Goal: Use online tool/utility: Utilize a website feature to perform a specific function

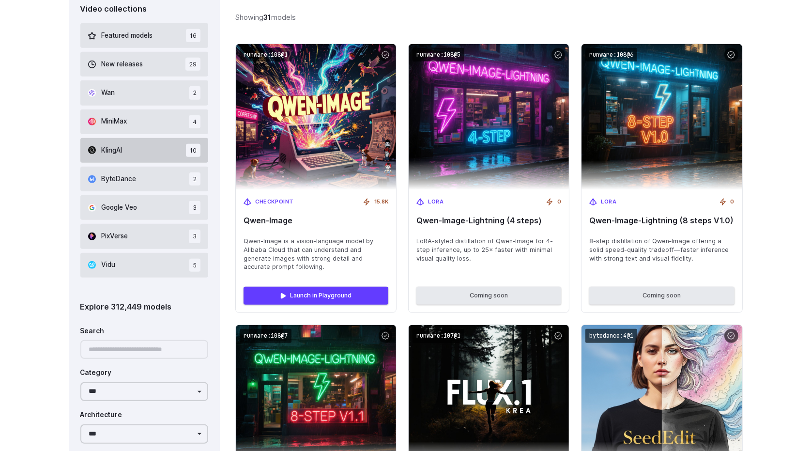
scroll to position [678, 0]
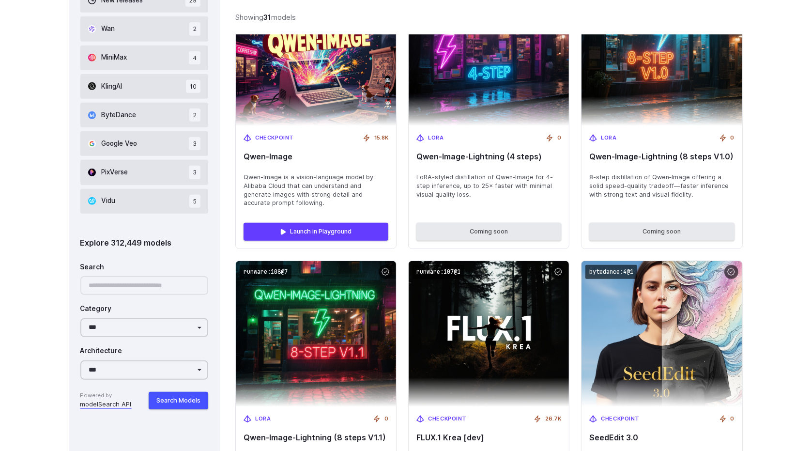
click at [144, 293] on div at bounding box center [144, 285] width 128 height 19
click at [145, 288] on div at bounding box center [144, 285] width 128 height 19
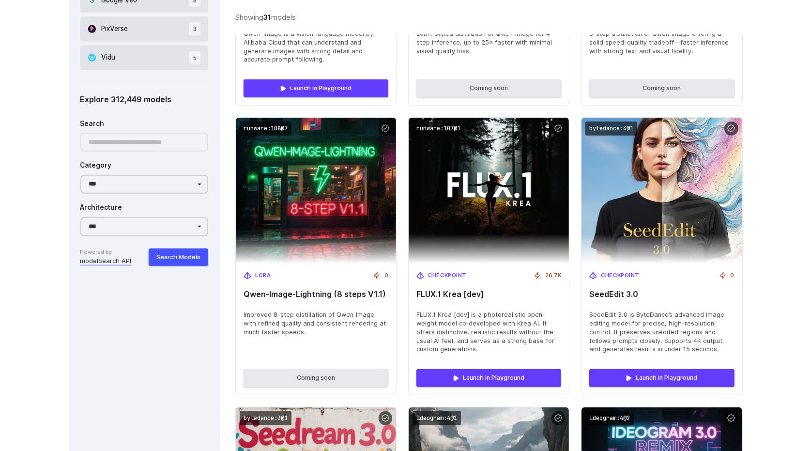
scroll to position [823, 0]
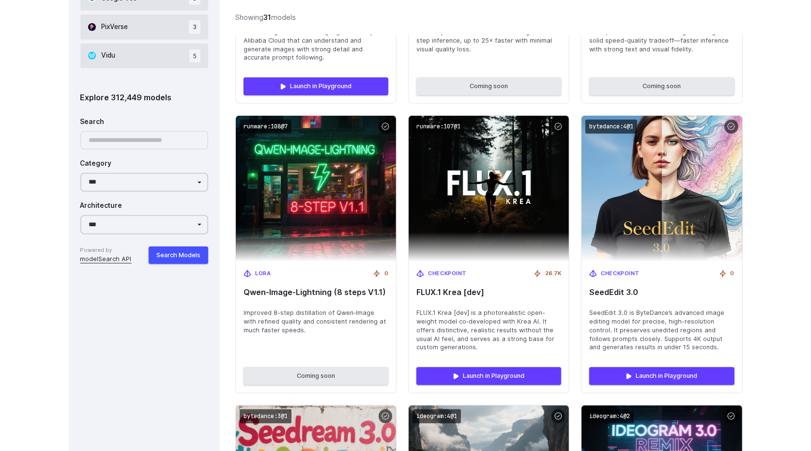
click at [109, 260] on link "modelSearch API" at bounding box center [105, 259] width 51 height 10
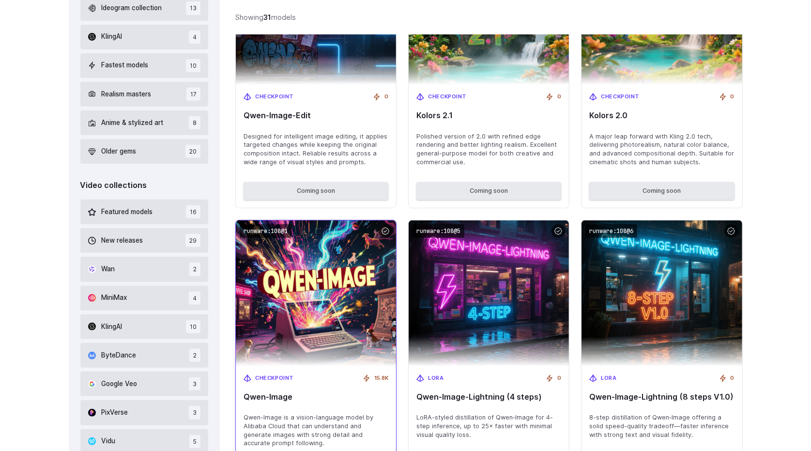
scroll to position [339, 0]
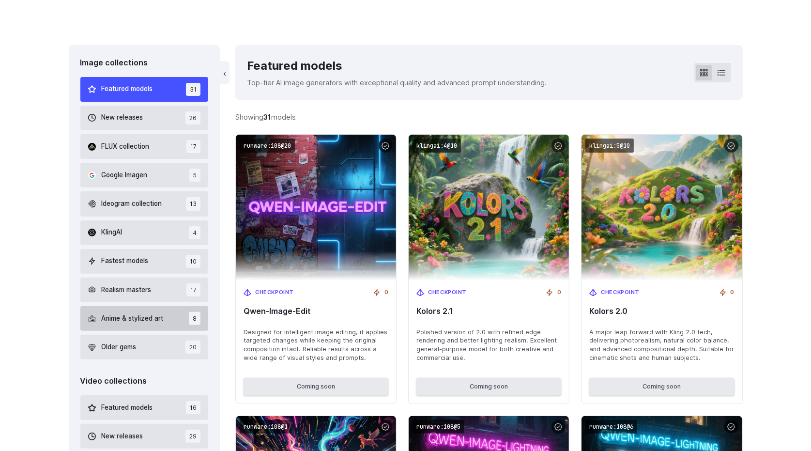
click at [151, 320] on span "Anime & stylized art" at bounding box center [133, 318] width 62 height 11
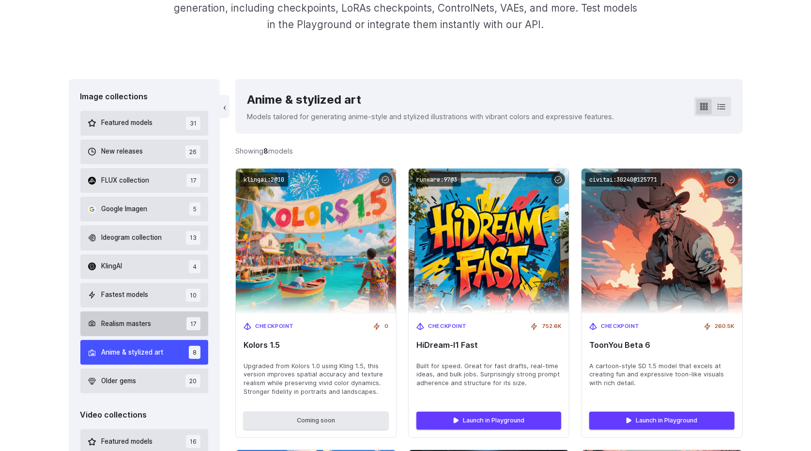
scroll to position [177, 0]
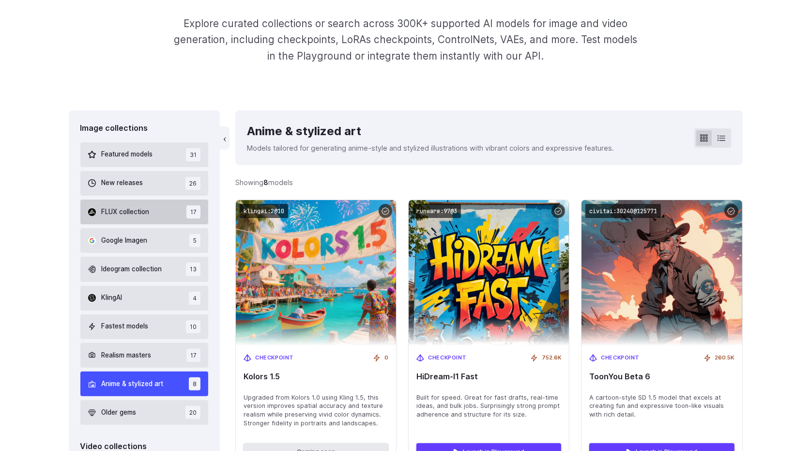
click at [173, 210] on button "FLUX collection 17" at bounding box center [144, 212] width 128 height 25
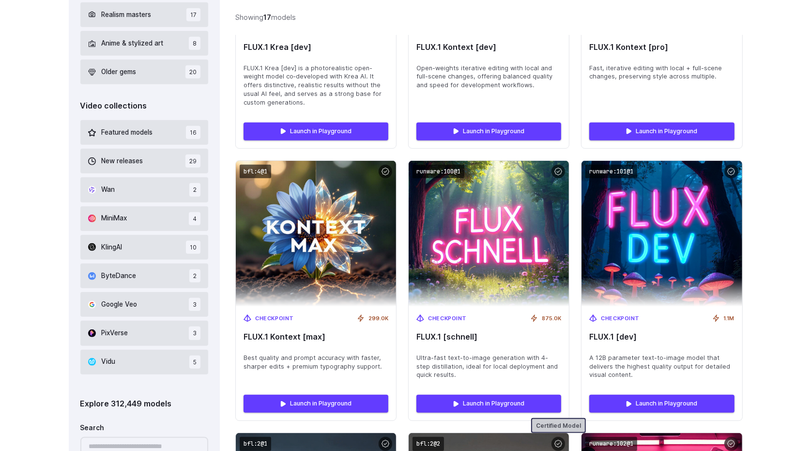
scroll to position [516, 0]
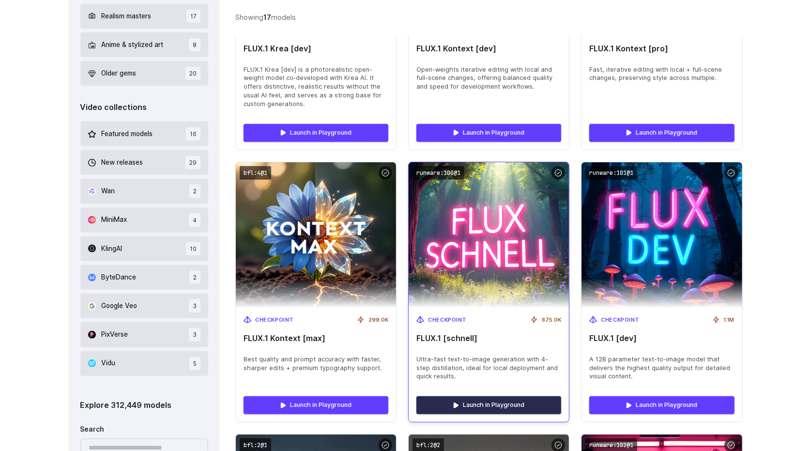
click at [480, 397] on link "Launch in Playground" at bounding box center [489, 404] width 145 height 17
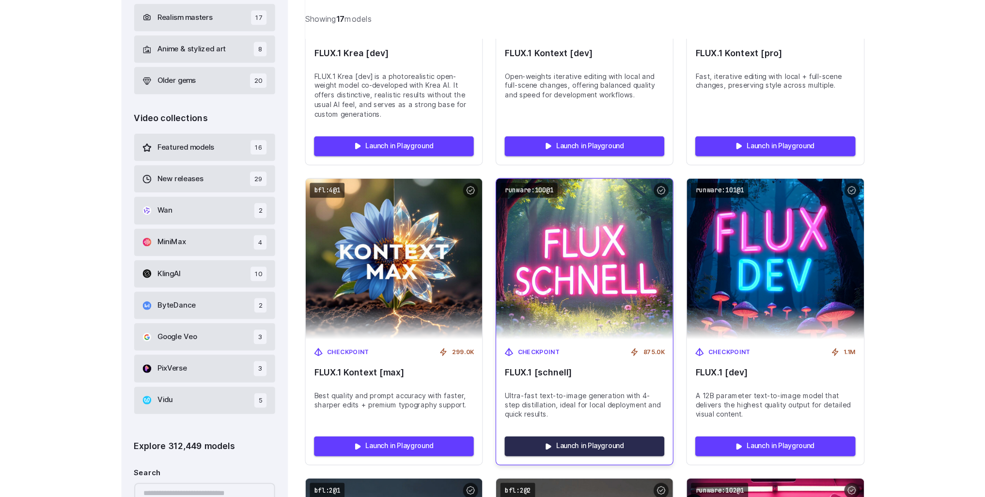
scroll to position [524, 0]
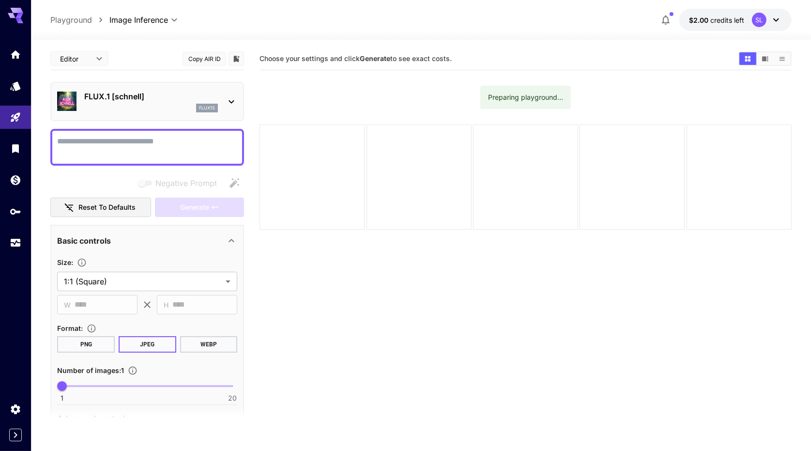
click at [174, 154] on textarea "Negative Prompt" at bounding box center [147, 147] width 180 height 23
type textarea "*"
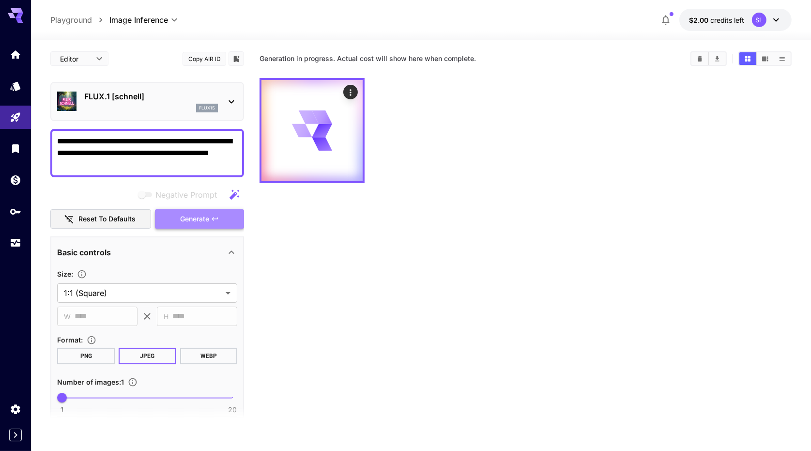
click at [203, 225] on button "Generate" at bounding box center [199, 219] width 89 height 20
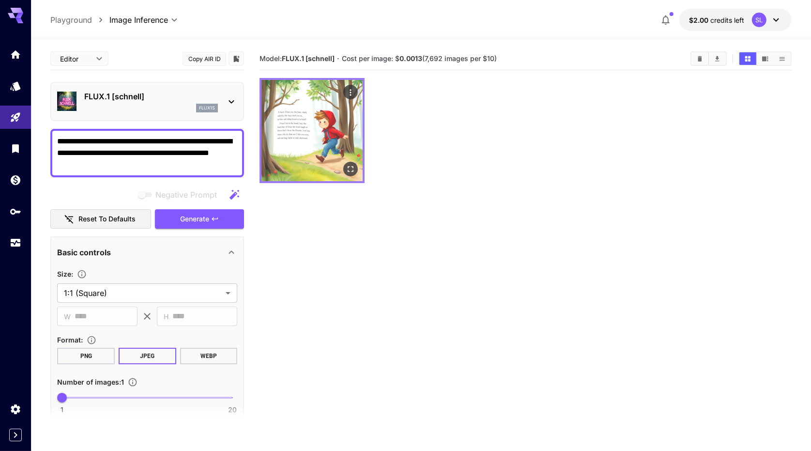
click at [343, 159] on img at bounding box center [312, 130] width 101 height 101
click at [346, 170] on icon "Open in fullscreen" at bounding box center [351, 169] width 10 height 10
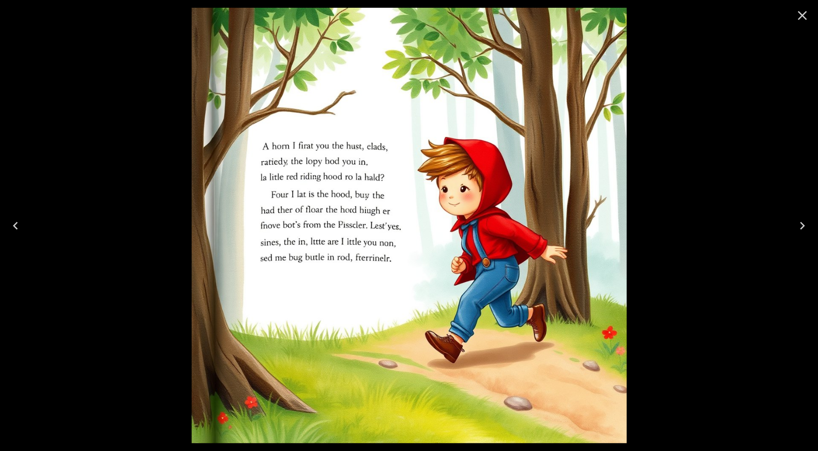
click at [680, 186] on div at bounding box center [409, 225] width 818 height 451
click at [802, 16] on icon "Close" at bounding box center [803, 15] width 9 height 9
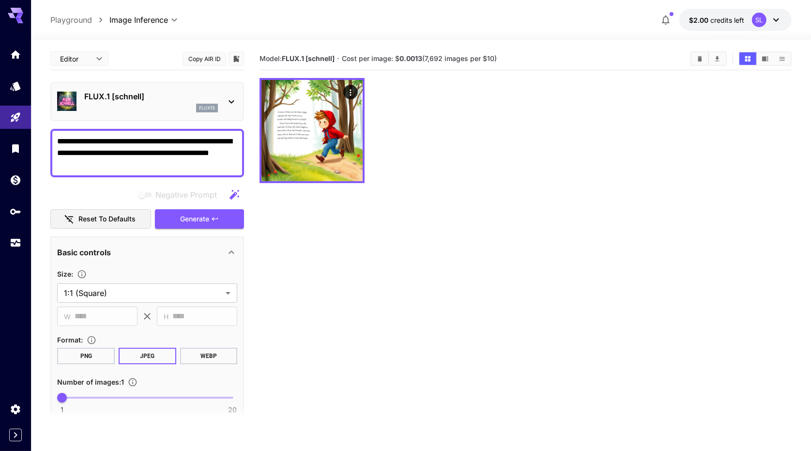
click at [163, 161] on textarea "**********" at bounding box center [147, 153] width 180 height 35
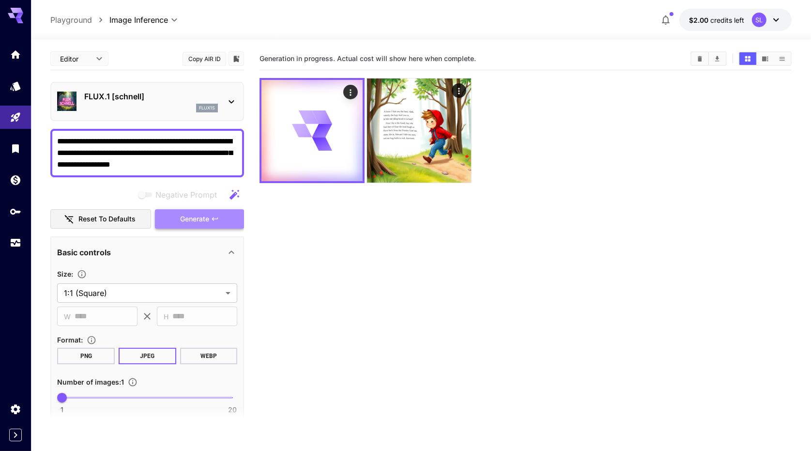
click at [201, 226] on button "Generate" at bounding box center [199, 219] width 89 height 20
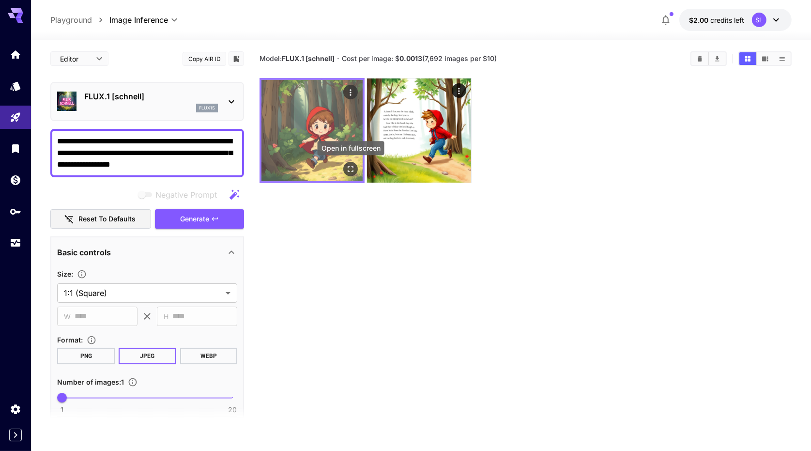
click at [351, 167] on icon "Open in fullscreen" at bounding box center [351, 169] width 10 height 10
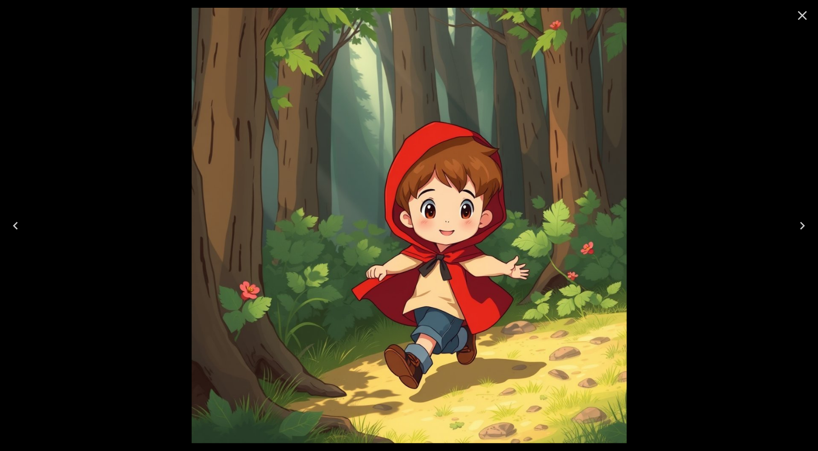
drag, startPoint x: 807, startPoint y: 16, endPoint x: 801, endPoint y: 15, distance: 5.8
click at [807, 16] on icon "Close" at bounding box center [802, 15] width 15 height 15
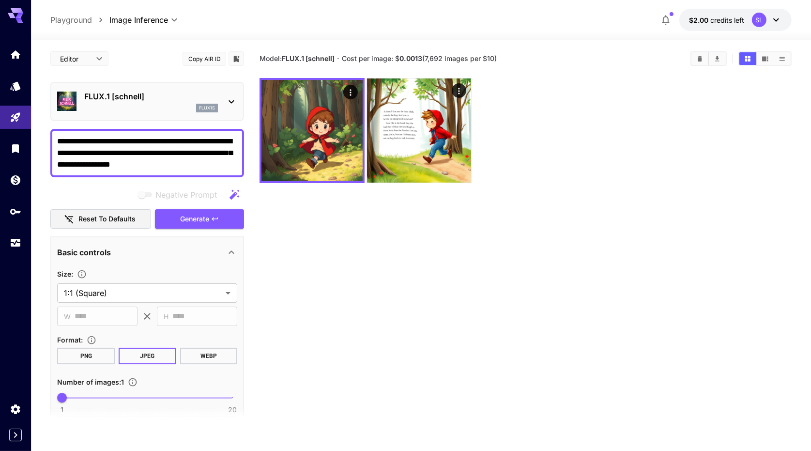
click at [181, 164] on textarea "**********" at bounding box center [147, 153] width 180 height 35
type textarea "**********"
click at [201, 194] on span "Negative Prompt" at bounding box center [186, 195] width 62 height 12
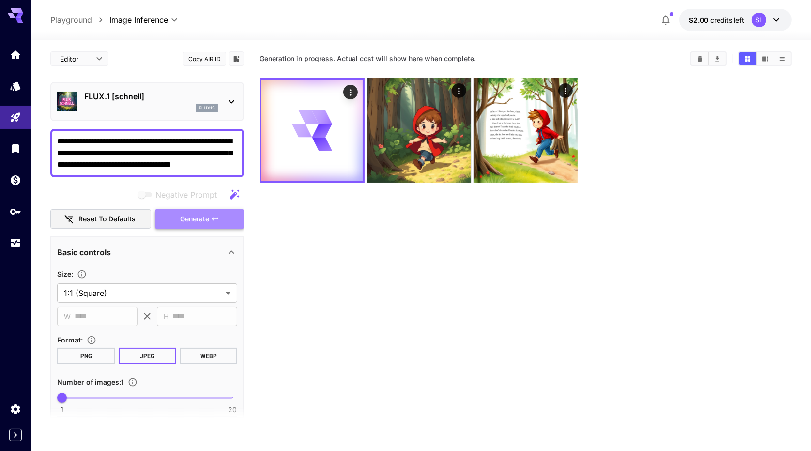
click at [221, 214] on button "Generate" at bounding box center [199, 219] width 89 height 20
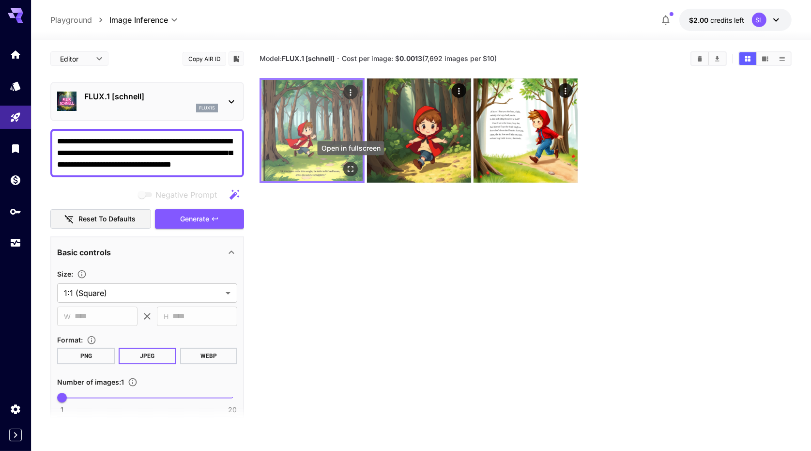
click at [352, 168] on icon "Open in fullscreen" at bounding box center [351, 169] width 10 height 10
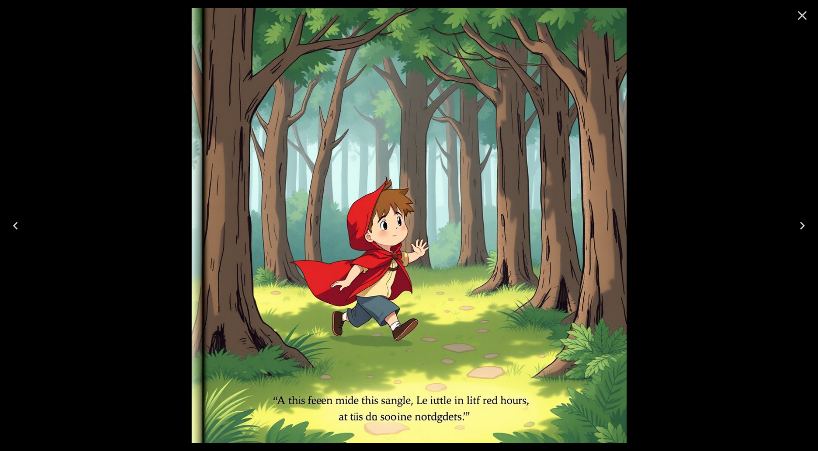
click at [812, 16] on button "Close" at bounding box center [802, 15] width 23 height 23
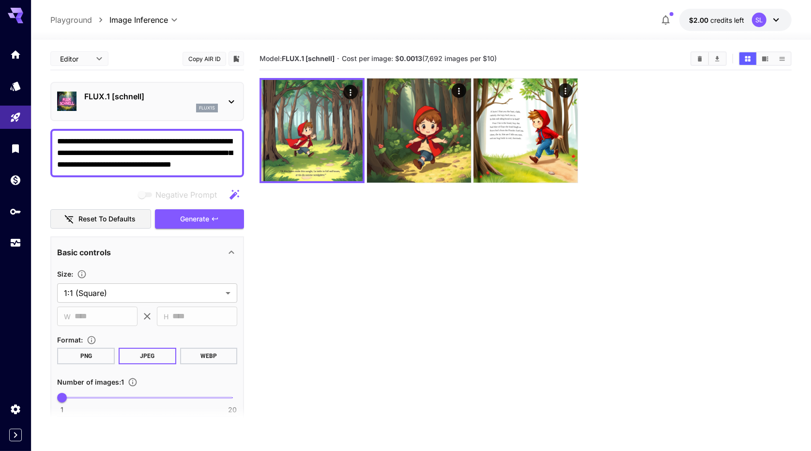
click at [201, 179] on div "**********" at bounding box center [147, 310] width 194 height 527
drag, startPoint x: 206, startPoint y: 191, endPoint x: 223, endPoint y: 190, distance: 17.0
click at [211, 190] on span "Negative Prompt" at bounding box center [186, 195] width 62 height 12
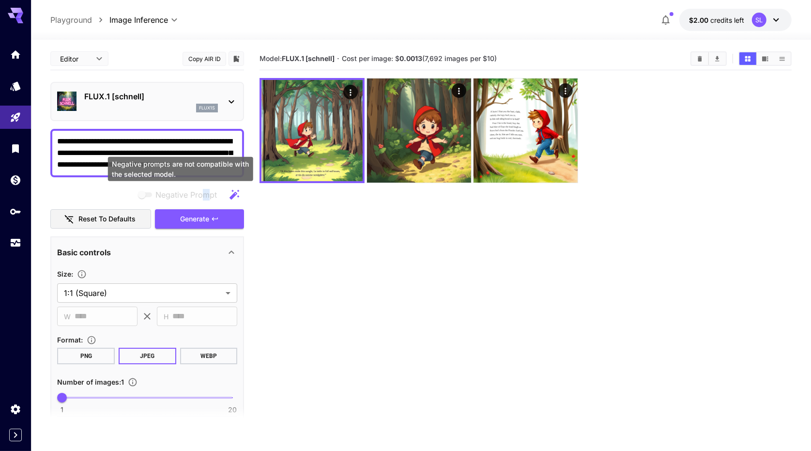
click at [232, 192] on icon "button" at bounding box center [235, 195] width 12 height 12
click at [209, 196] on span "Negative Prompt" at bounding box center [186, 195] width 62 height 12
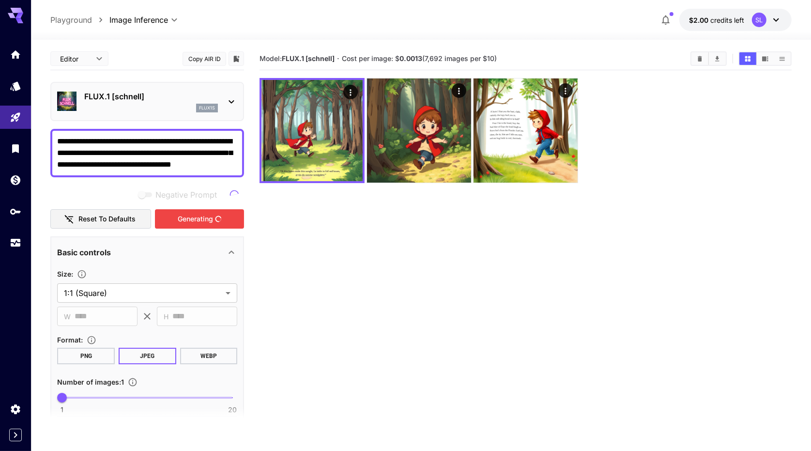
click at [217, 59] on button "Copy AIR ID" at bounding box center [205, 59] width 44 height 14
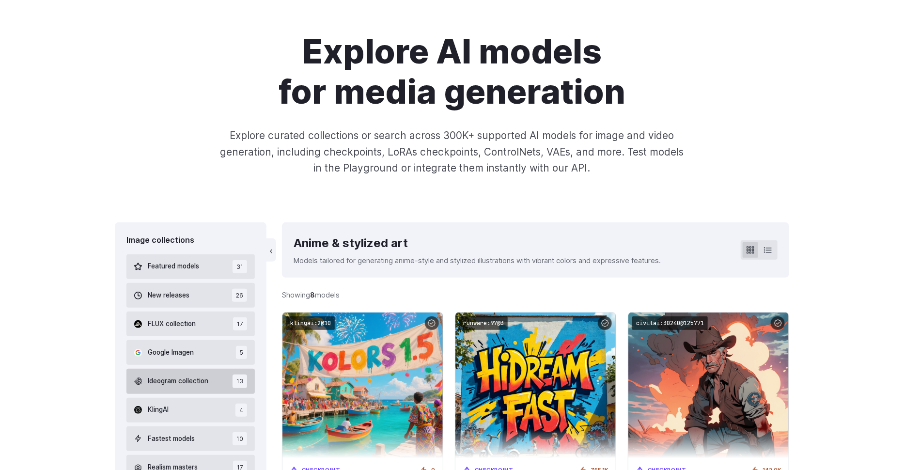
scroll to position [291, 0]
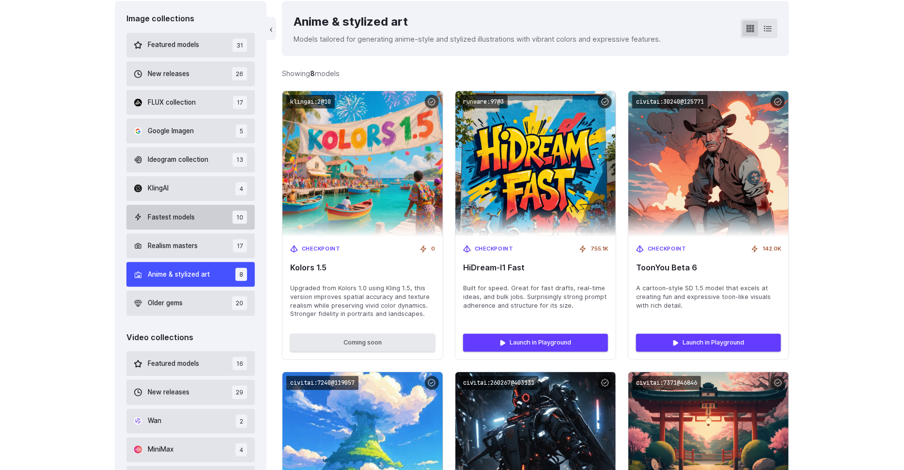
click at [203, 215] on button "Fastest models 10" at bounding box center [190, 217] width 128 height 25
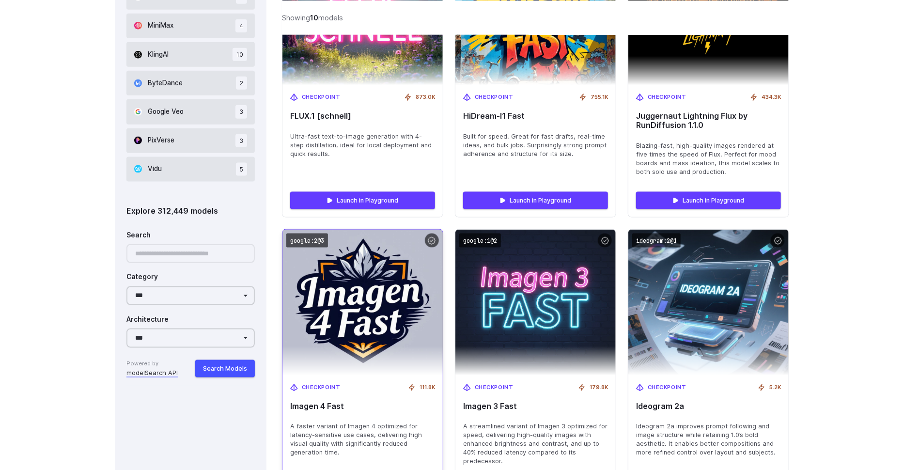
scroll to position [617, 0]
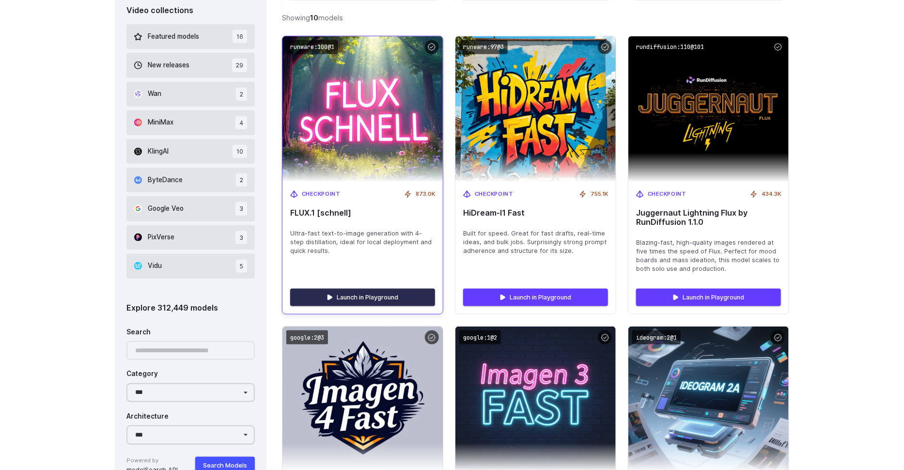
click at [416, 290] on link "Launch in Playground" at bounding box center [362, 297] width 145 height 17
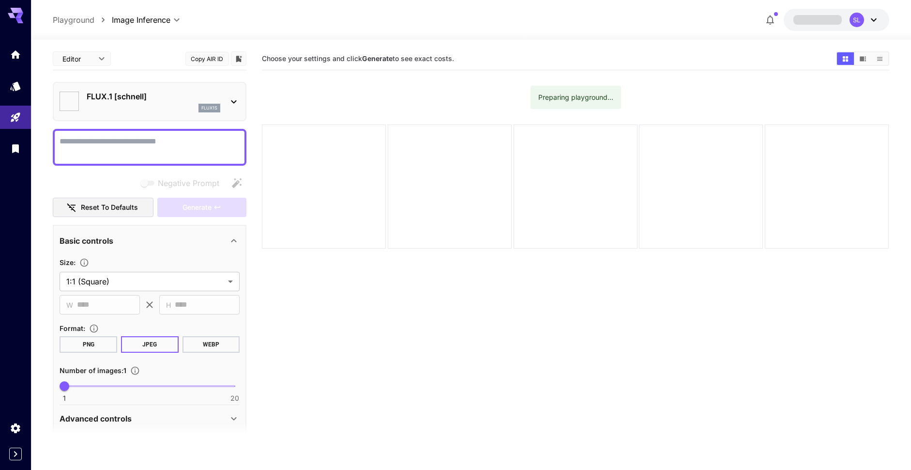
type input "**********"
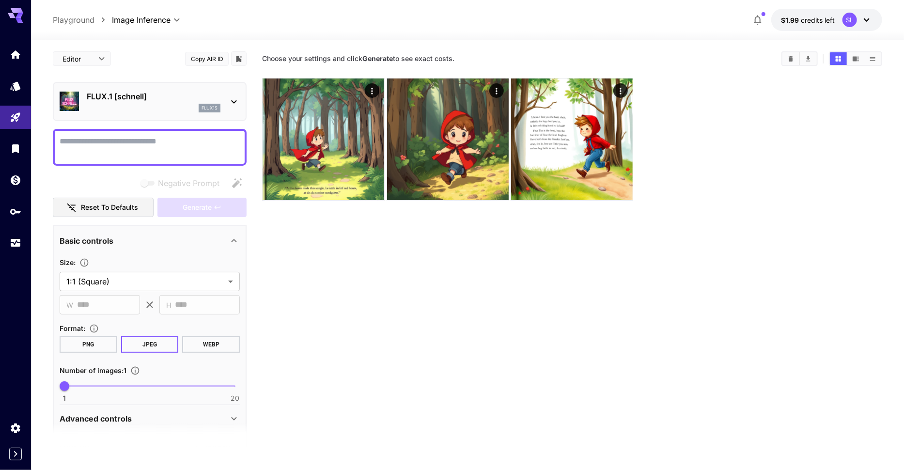
click at [192, 149] on textarea "Negative Prompt" at bounding box center [150, 147] width 180 height 23
paste textarea "**********"
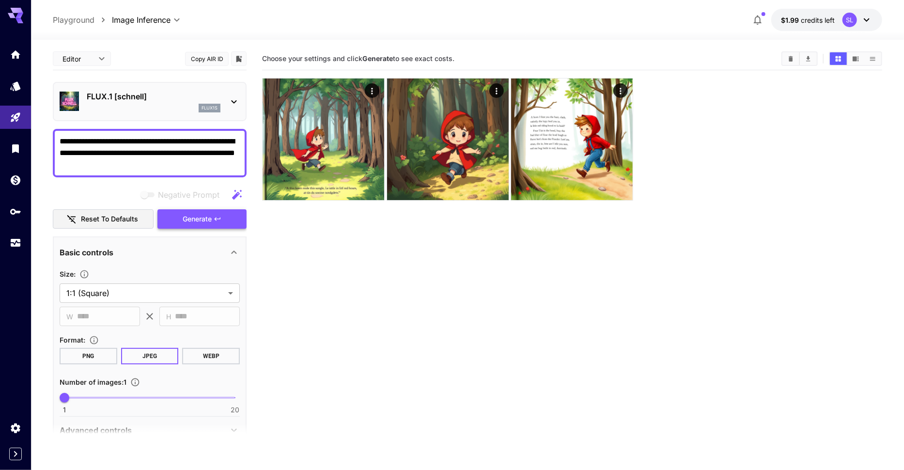
click at [211, 220] on span "Generate" at bounding box center [197, 219] width 29 height 12
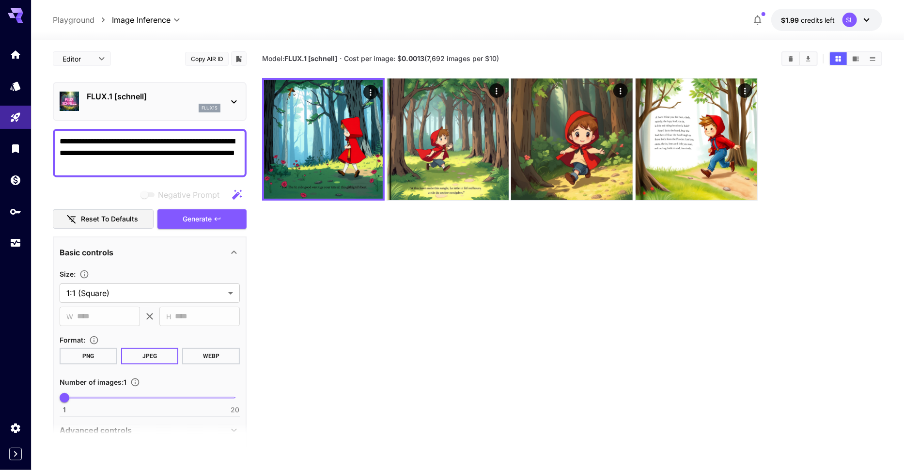
click at [297, 241] on section "Model: FLUX.1 [schnell] · Cost per image: $ 0.0013 (7,692 images per $10)" at bounding box center [572, 282] width 620 height 470
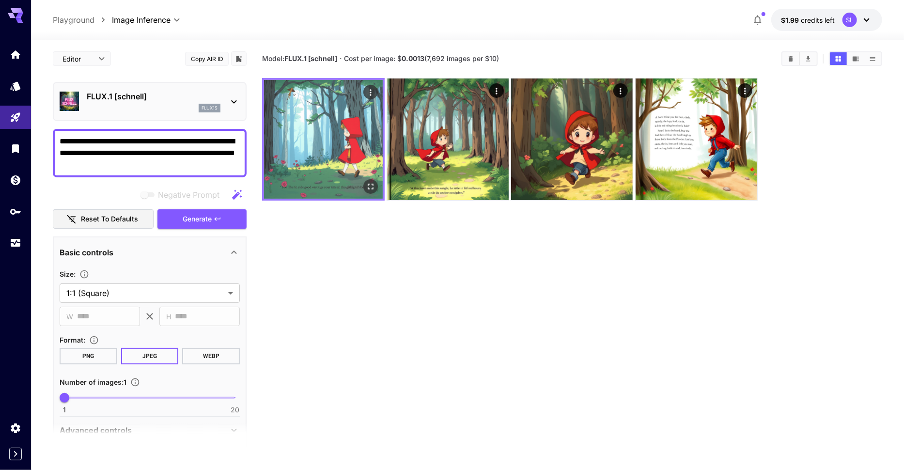
click at [342, 162] on img at bounding box center [323, 139] width 119 height 119
click at [370, 182] on icon "Open in fullscreen" at bounding box center [371, 187] width 10 height 10
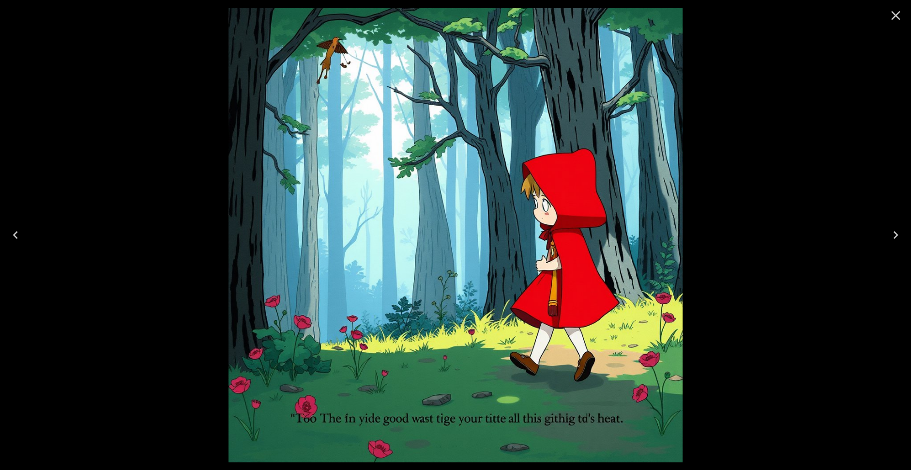
click at [734, 246] on div at bounding box center [455, 235] width 911 height 470
click at [897, 12] on icon "Close" at bounding box center [895, 15] width 15 height 15
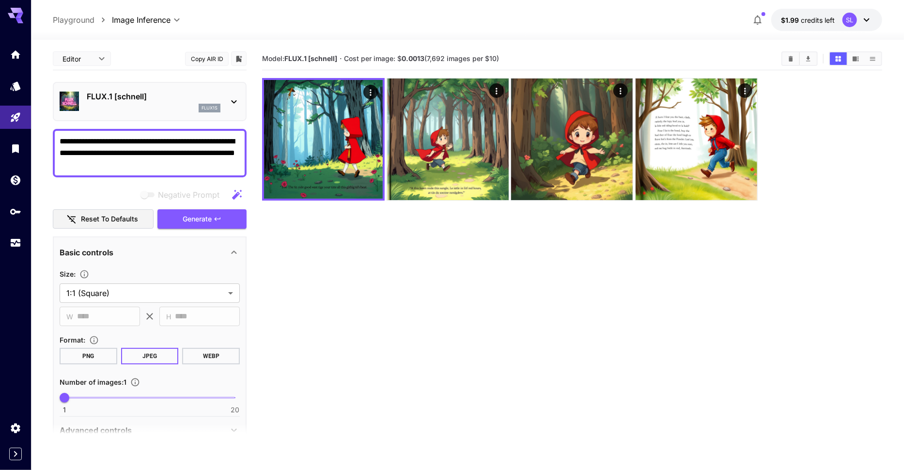
drag, startPoint x: 482, startPoint y: 371, endPoint x: 458, endPoint y: 370, distance: 24.3
click at [469, 371] on section "Model: FLUX.1 [schnell] · Cost per image: $ 0.0013 (7,692 images per $10)" at bounding box center [572, 282] width 620 height 470
click at [187, 161] on textarea "**********" at bounding box center [150, 153] width 180 height 35
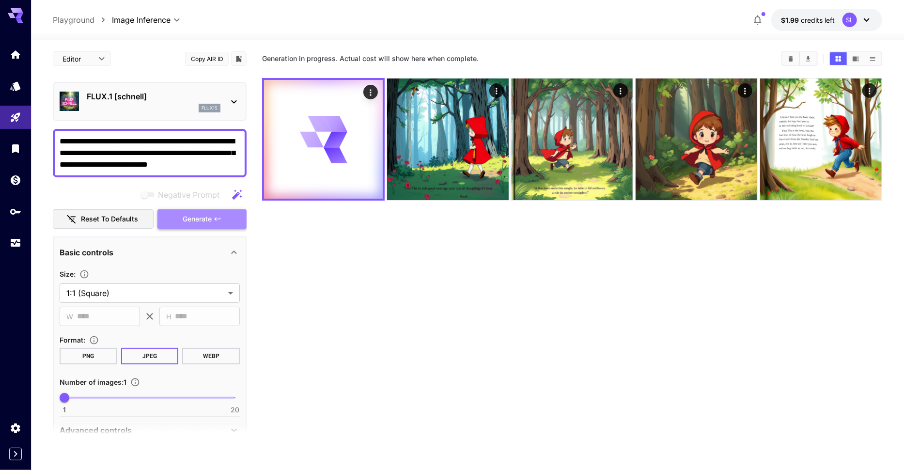
click at [221, 216] on icon "button" at bounding box center [218, 219] width 8 height 8
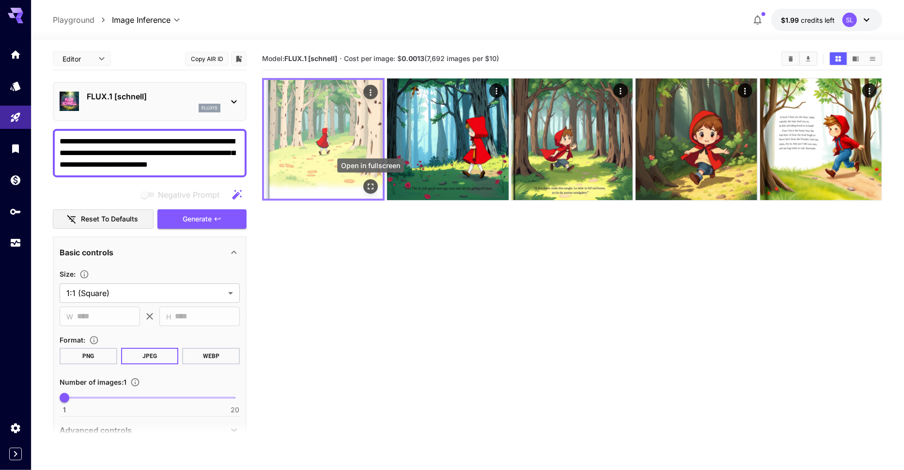
click at [371, 185] on icon "Open in fullscreen" at bounding box center [371, 187] width 10 height 10
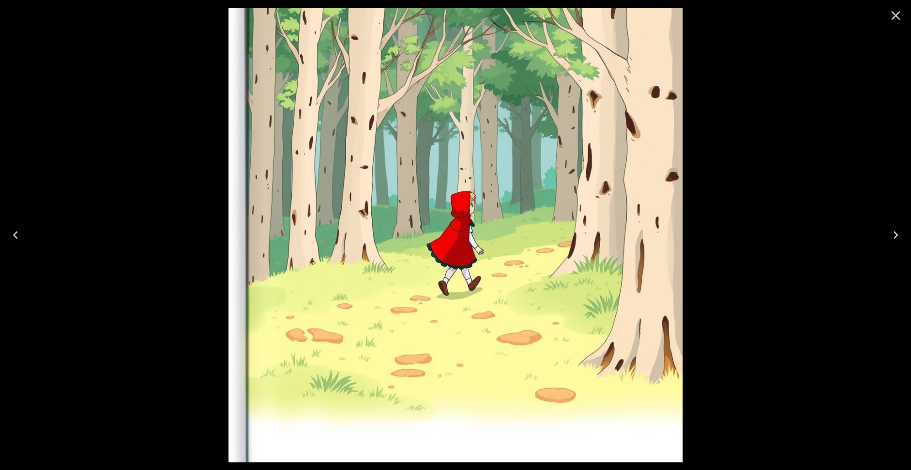
click at [904, 14] on button "Close" at bounding box center [895, 15] width 23 height 23
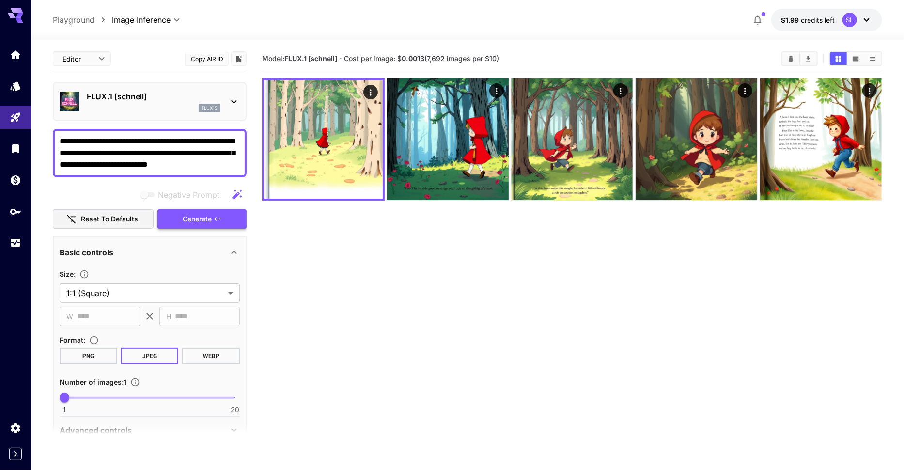
click at [220, 219] on icon "button" at bounding box center [218, 219] width 8 height 8
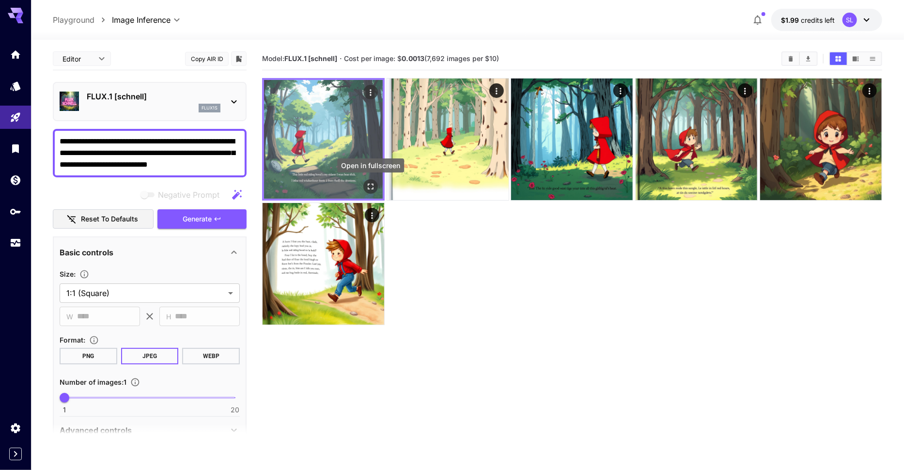
click at [374, 188] on icon "Open in fullscreen" at bounding box center [371, 187] width 10 height 10
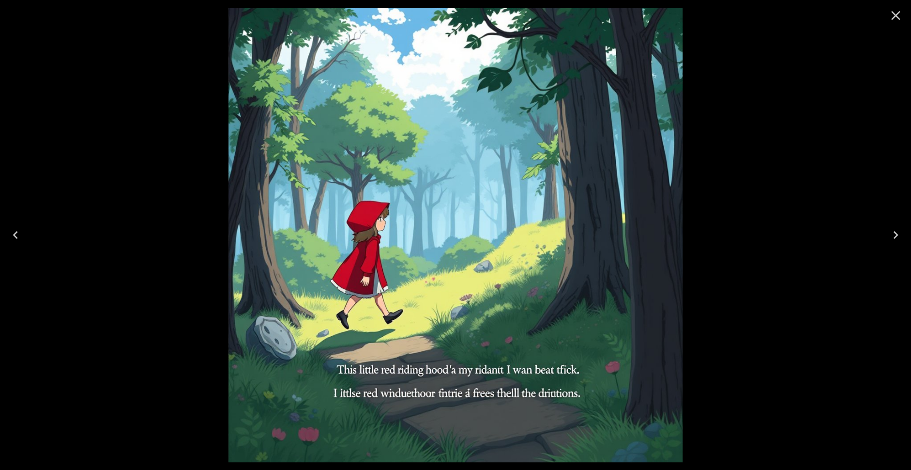
click at [900, 10] on icon "Close" at bounding box center [895, 15] width 15 height 15
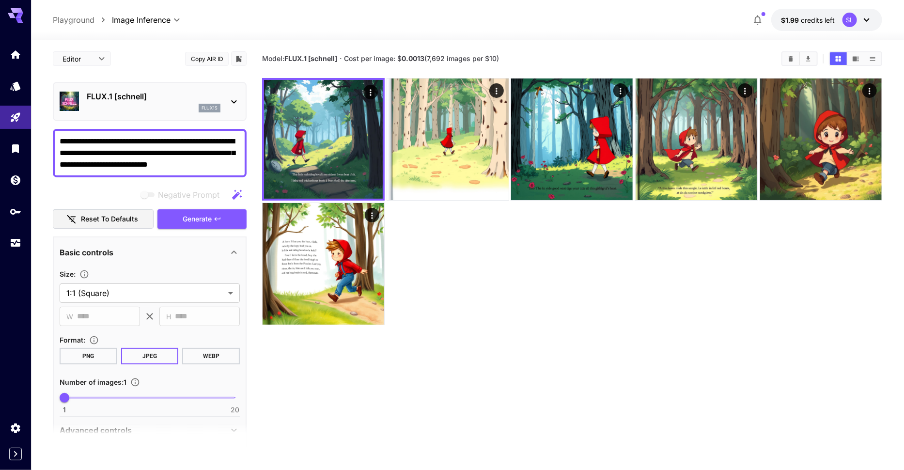
click at [503, 240] on div at bounding box center [572, 201] width 620 height 247
drag, startPoint x: 202, startPoint y: 141, endPoint x: -37, endPoint y: 135, distance: 238.8
click at [0, 135] on html "**********" at bounding box center [452, 273] width 904 height 546
click at [169, 161] on textarea "**********" at bounding box center [150, 153] width 180 height 35
click at [188, 213] on span "Generate" at bounding box center [197, 219] width 29 height 12
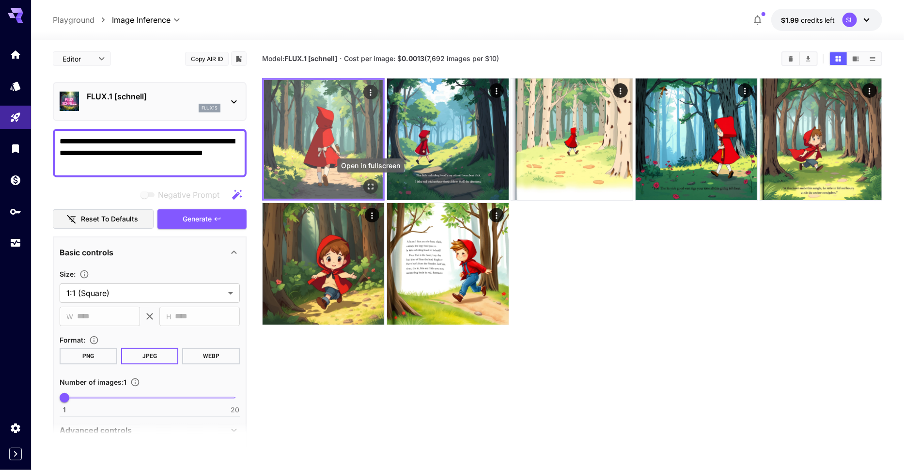
click at [373, 184] on icon "Open in fullscreen" at bounding box center [371, 187] width 6 height 6
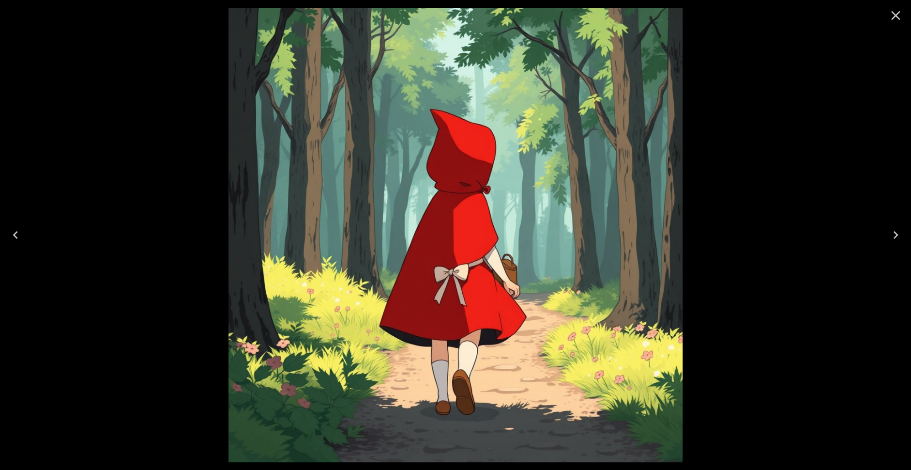
click at [899, 9] on icon "Close" at bounding box center [895, 15] width 15 height 15
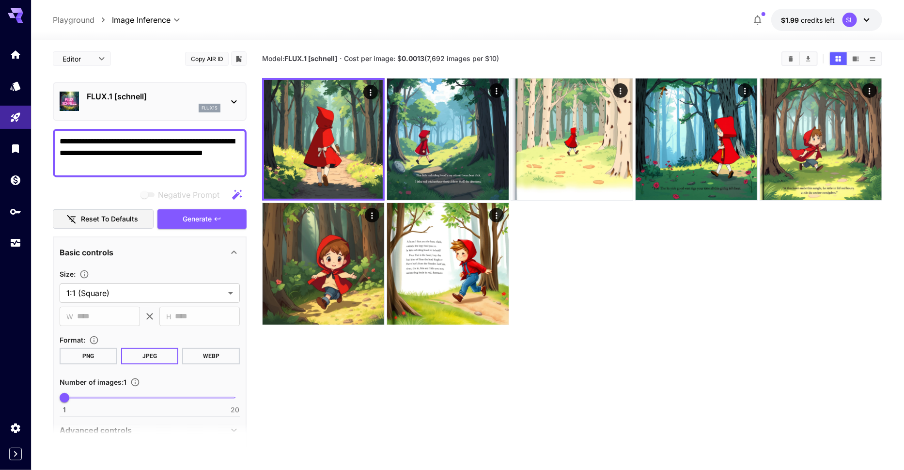
drag, startPoint x: 83, startPoint y: 138, endPoint x: 130, endPoint y: 138, distance: 46.5
click at [130, 138] on textarea "**********" at bounding box center [150, 153] width 180 height 35
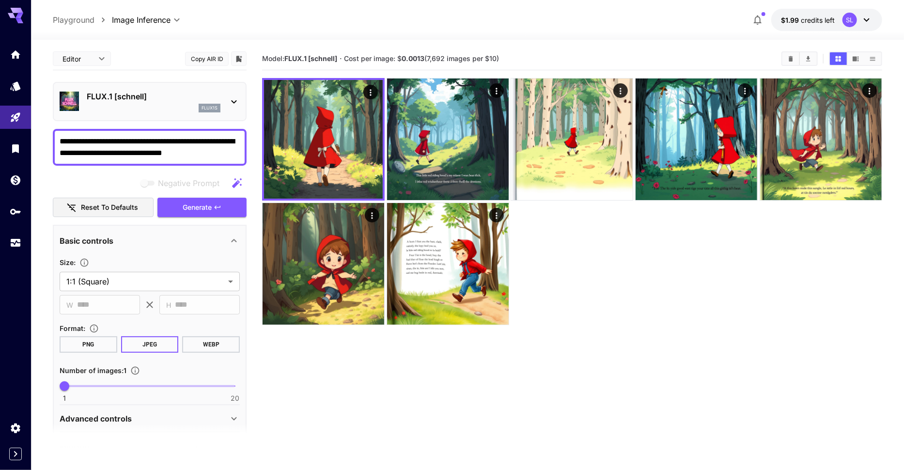
drag, startPoint x: 189, startPoint y: 139, endPoint x: 121, endPoint y: 156, distance: 70.5
click at [121, 156] on textarea "**********" at bounding box center [150, 147] width 180 height 23
type textarea "**********"
click at [200, 201] on span "Generate" at bounding box center [197, 207] width 29 height 12
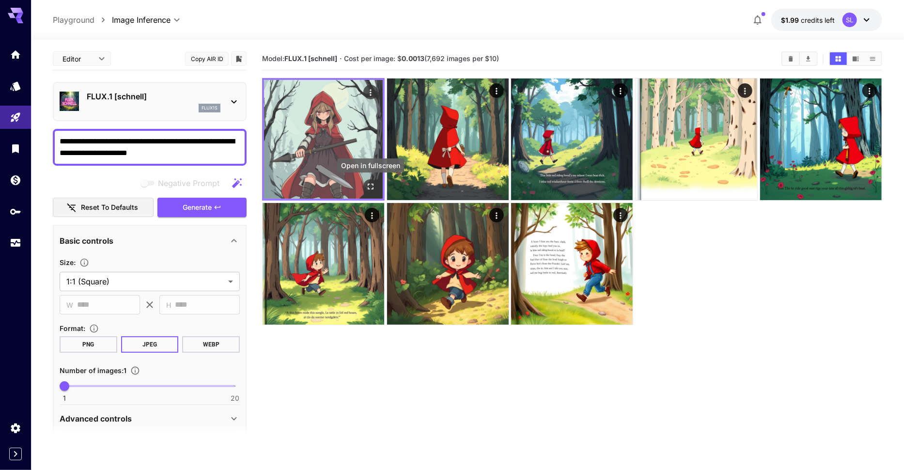
click at [374, 187] on icon "Open in fullscreen" at bounding box center [371, 187] width 10 height 10
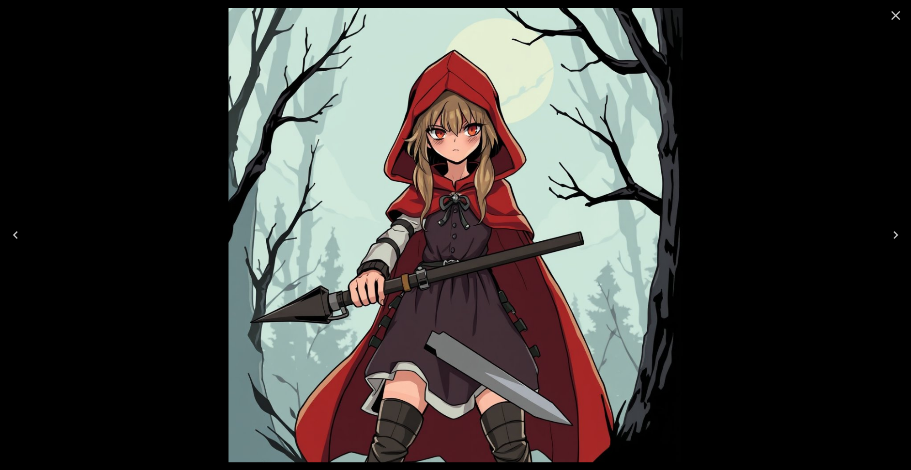
click at [897, 16] on icon "Close" at bounding box center [895, 15] width 15 height 15
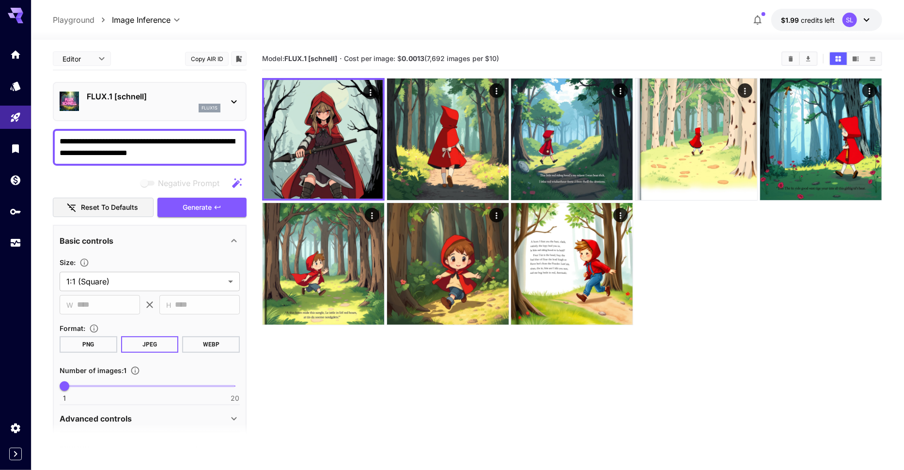
click at [736, 281] on div at bounding box center [572, 201] width 620 height 247
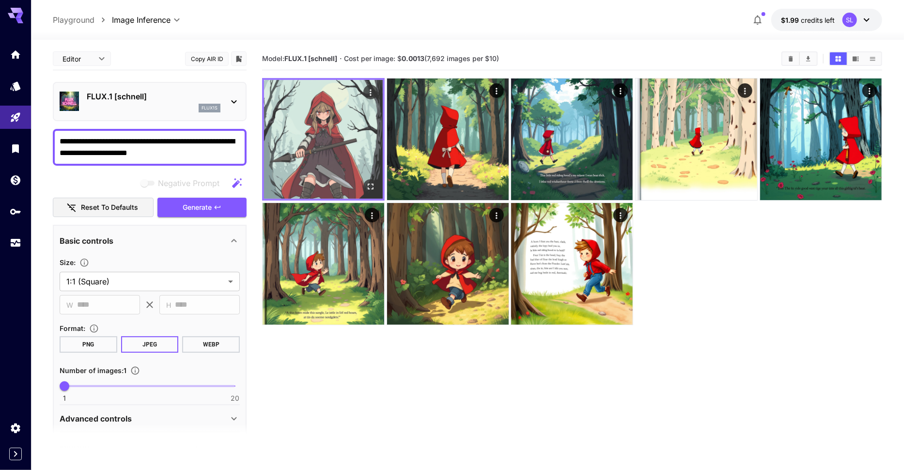
click at [370, 91] on icon "Actions" at bounding box center [371, 93] width 10 height 10
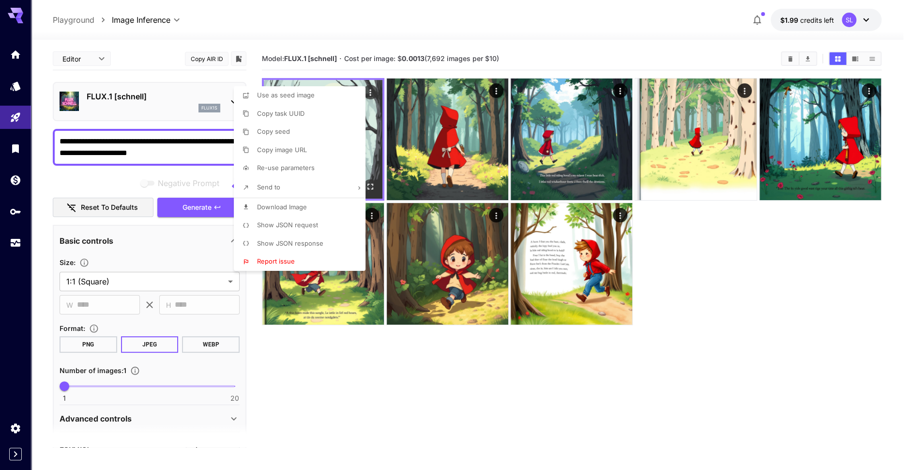
click at [370, 91] on div at bounding box center [455, 235] width 911 height 470
